Goal: Book appointment/travel/reservation

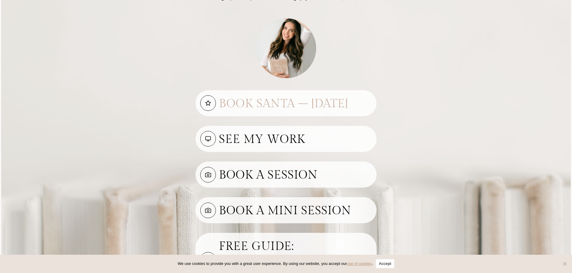
scroll to position [90, 0]
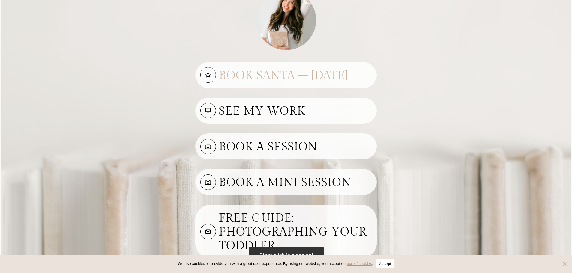
click at [254, 74] on h3 "Book Santa – Nov 15th" at bounding box center [295, 74] width 153 height 17
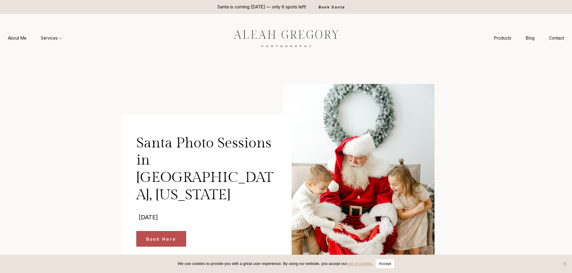
click at [164, 236] on span "Book Here" at bounding box center [161, 239] width 30 height 7
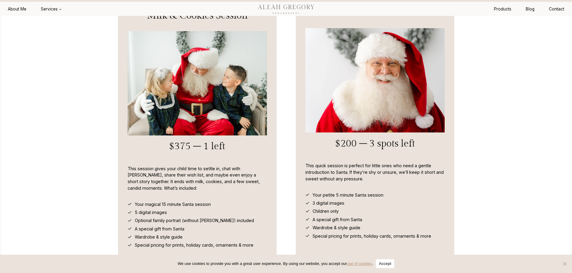
scroll to position [1852, 0]
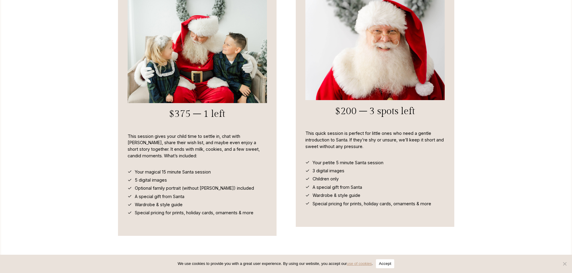
scroll to position [1831, 0]
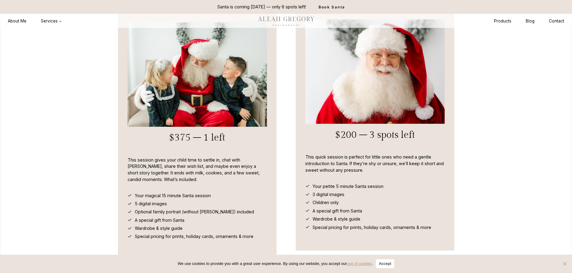
click at [190, 71] on img at bounding box center [197, 75] width 139 height 104
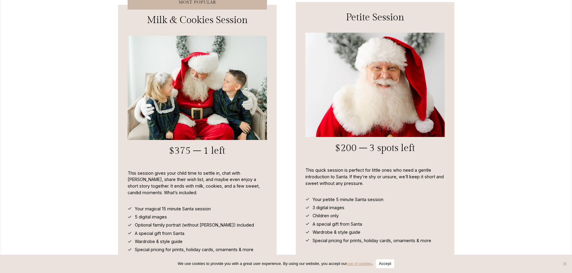
scroll to position [1792, 0]
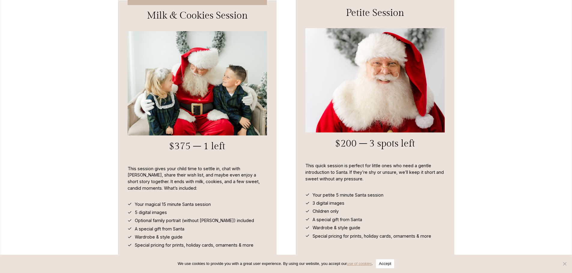
click at [354, 143] on h3 "$200 – 3 spots left" at bounding box center [374, 143] width 139 height 19
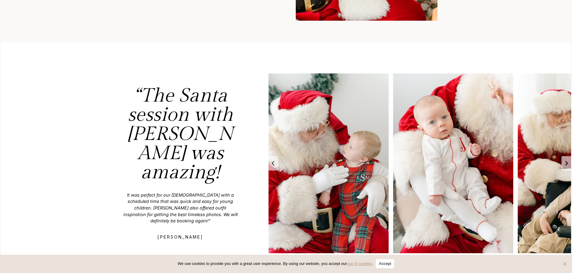
scroll to position [892, 0]
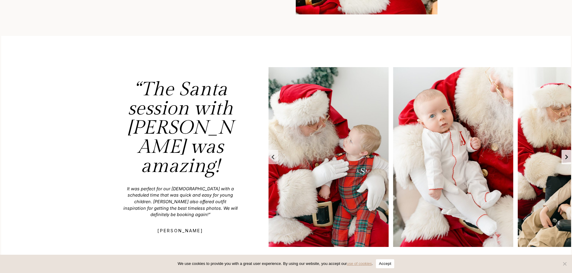
click at [568, 160] on button "Next slide" at bounding box center [566, 157] width 10 height 14
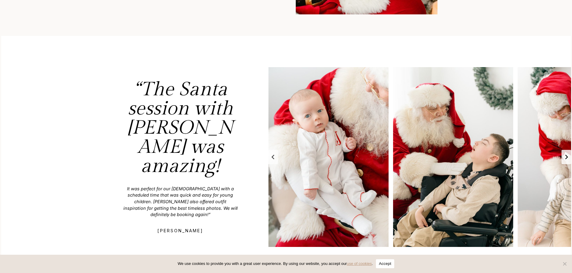
click at [567, 159] on icon "Next slide" at bounding box center [566, 157] width 5 height 5
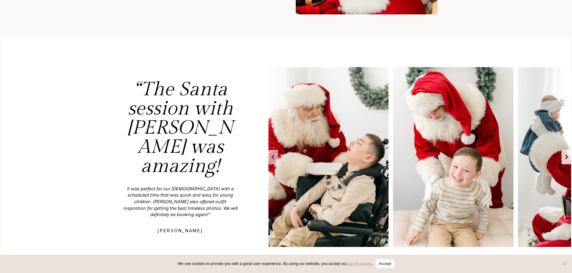
click at [567, 159] on icon "Go to first slide" at bounding box center [566, 157] width 5 height 5
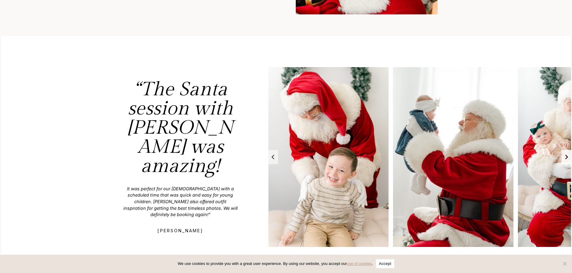
click at [567, 159] on icon "Next slide" at bounding box center [566, 157] width 5 height 5
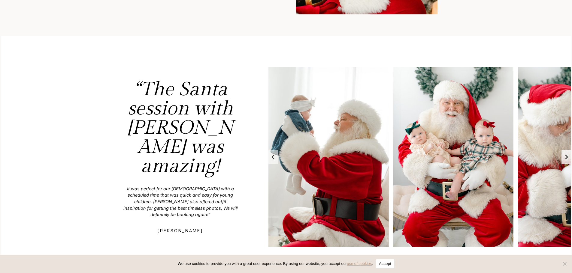
click at [567, 159] on icon "Next slide" at bounding box center [566, 157] width 5 height 5
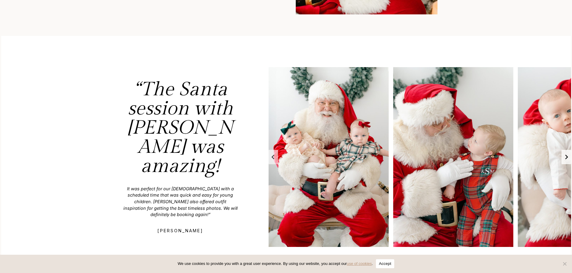
click at [567, 159] on icon "Next slide" at bounding box center [566, 157] width 5 height 5
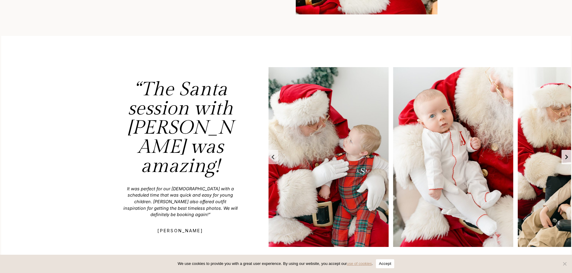
click at [567, 159] on icon "Next slide" at bounding box center [566, 157] width 5 height 5
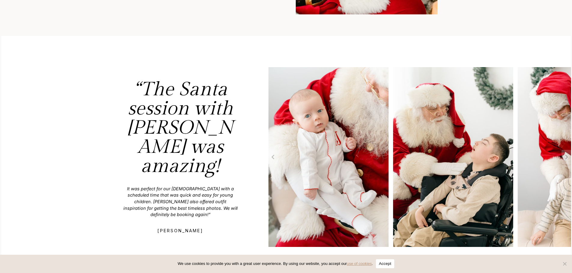
click at [481, 36] on div "“The Santa session with Aleah was amazing! It was perfect for our 10 month old …" at bounding box center [286, 157] width 570 height 242
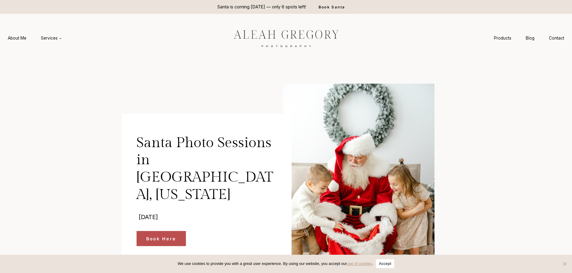
scroll to position [0, 0]
click at [50, 40] on span "Services Expand" at bounding box center [51, 38] width 21 height 6
click at [57, 111] on link "Mini Sessions" at bounding box center [67, 109] width 66 height 14
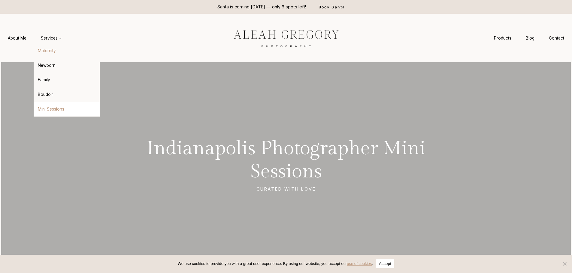
click at [53, 52] on link "Maternity" at bounding box center [67, 51] width 66 height 14
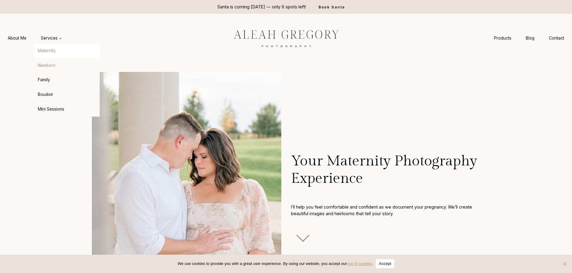
click at [64, 68] on link "Newborn" at bounding box center [67, 65] width 66 height 14
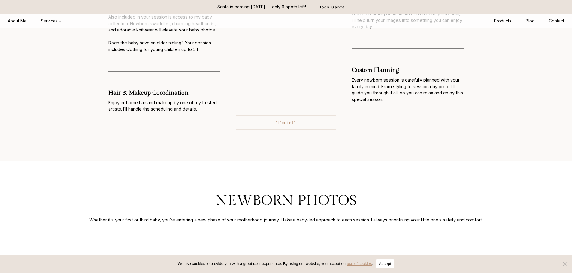
scroll to position [750, 0]
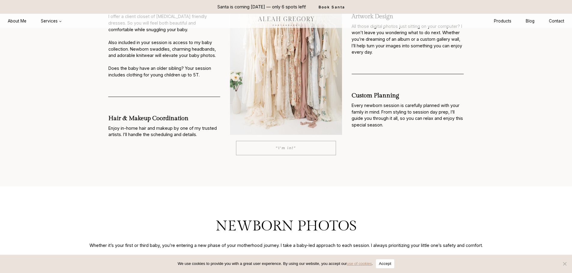
click at [316, 153] on link "“I’m in!”" at bounding box center [286, 148] width 100 height 14
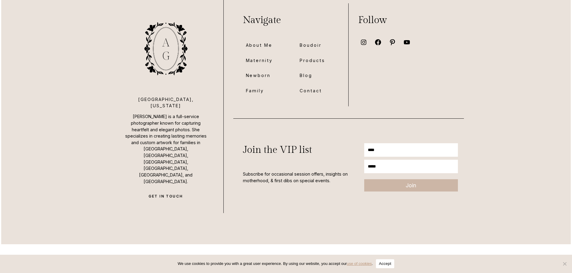
scroll to position [845, 0]
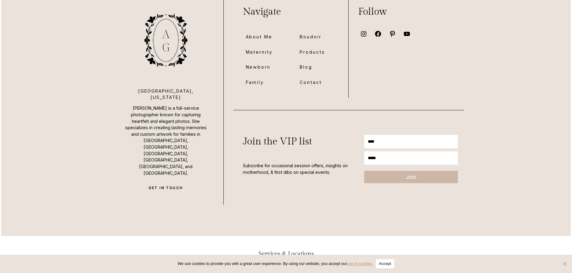
click at [255, 84] on span "Family" at bounding box center [255, 82] width 18 height 7
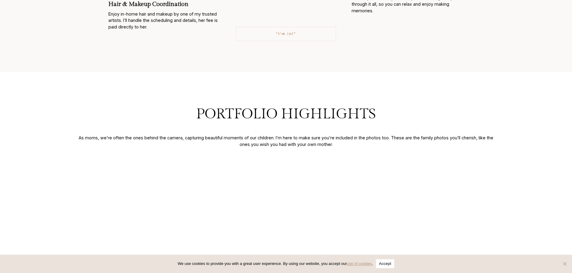
scroll to position [900, 0]
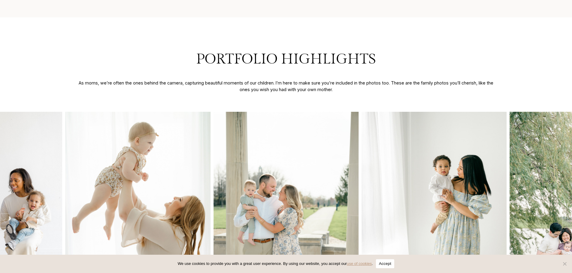
drag, startPoint x: 329, startPoint y: 2, endPoint x: 345, endPoint y: 94, distance: 93.7
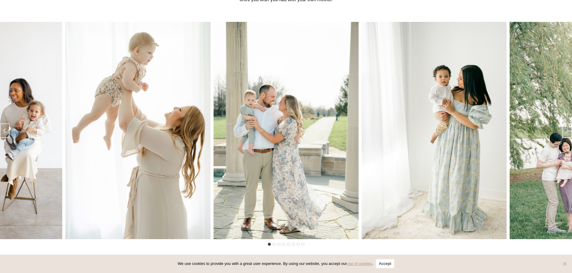
click at [326, 105] on img "1 of 8" at bounding box center [285, 131] width 145 height 218
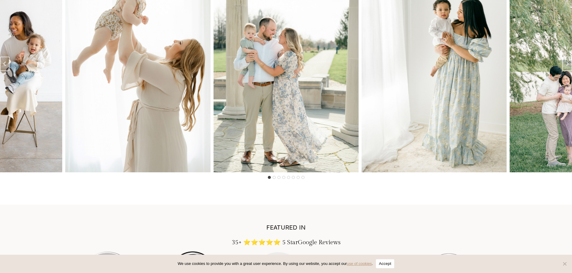
scroll to position [990, 0]
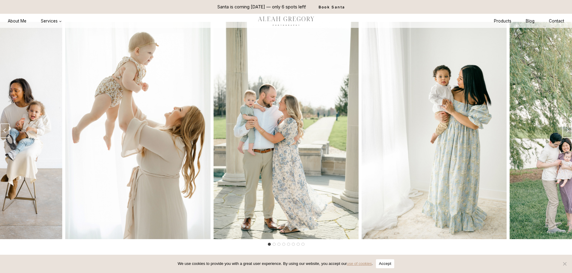
click at [564, 120] on img "3 of 8" at bounding box center [581, 131] width 145 height 218
click at [567, 138] on button "Next slide" at bounding box center [567, 131] width 10 height 14
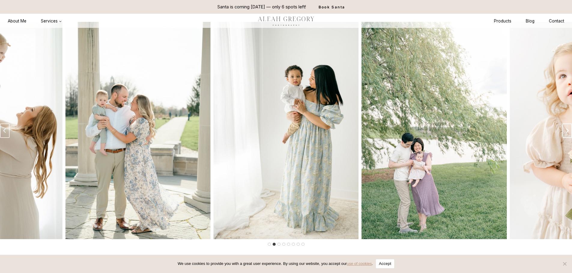
click at [567, 133] on icon "Next slide" at bounding box center [567, 130] width 5 height 5
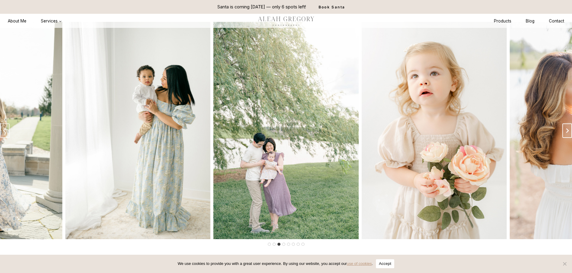
click at [567, 133] on icon "Next slide" at bounding box center [567, 130] width 5 height 5
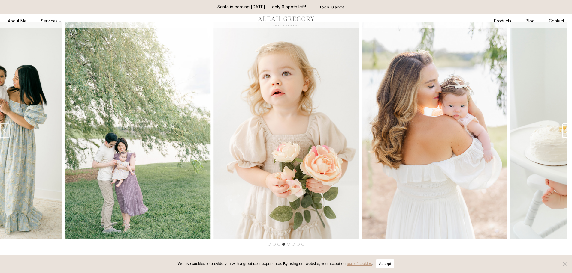
click at [567, 133] on icon "Next slide" at bounding box center [567, 130] width 5 height 5
